Goal: Information Seeking & Learning: Learn about a topic

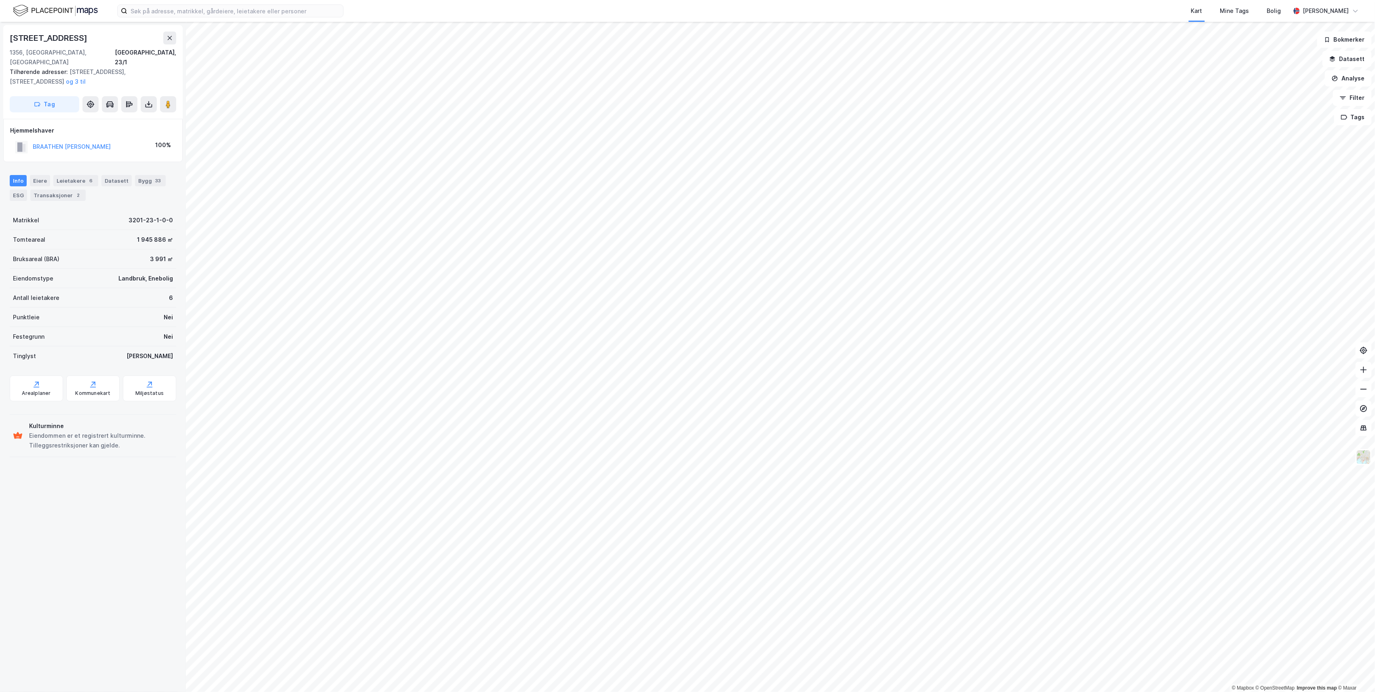
click at [685, 347] on html "Kart Mine Tags [PERSON_NAME] © Mapbox © OpenStreetMap Improve this map © [STREE…" at bounding box center [687, 346] width 1375 height 692
click at [0, 0] on button "BRAATHEN [PERSON_NAME]" at bounding box center [0, 0] width 0 height 0
